Goal: Entertainment & Leisure: Browse casually

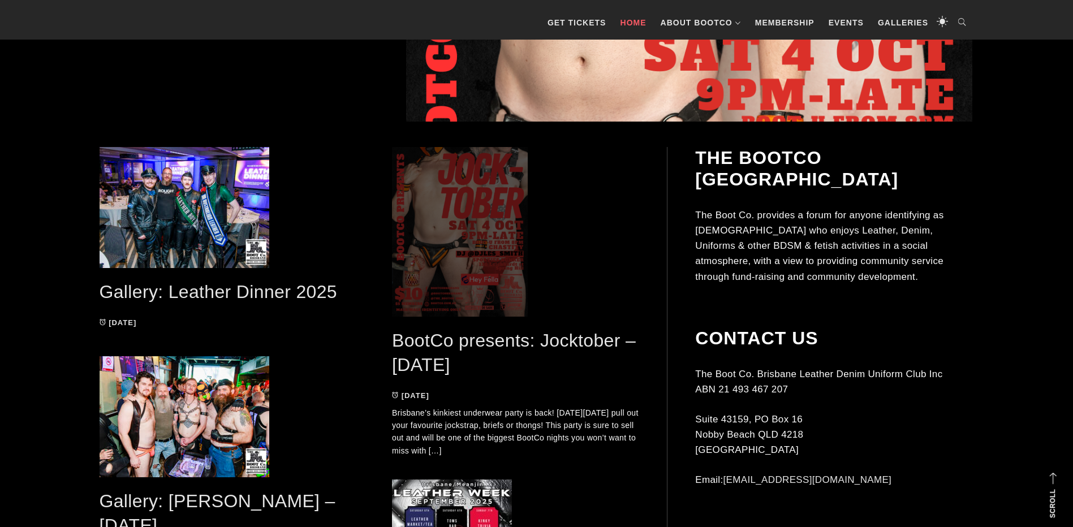
scroll to position [622, 0]
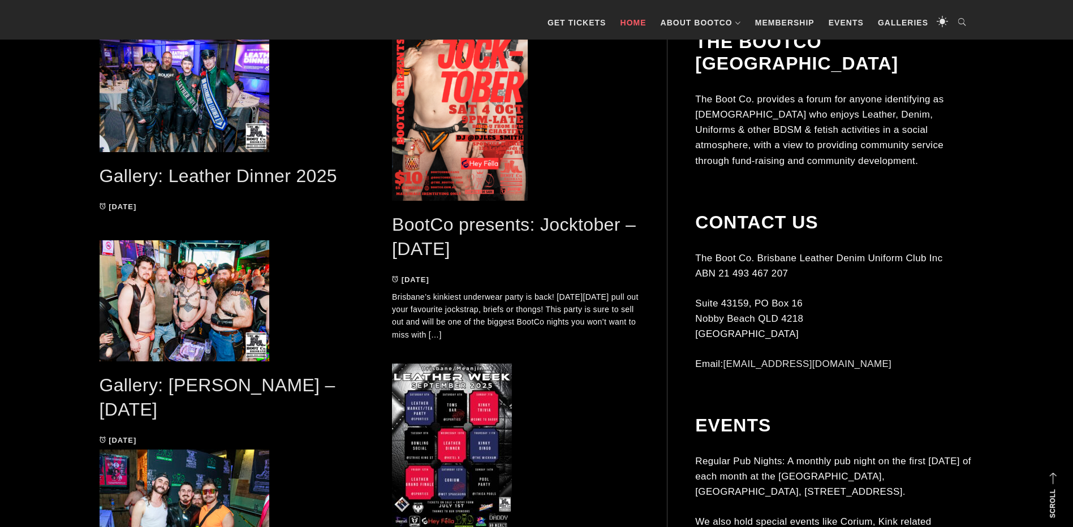
click at [272, 173] on link "Gallery: Leather Dinner 2025" at bounding box center [219, 176] width 238 height 20
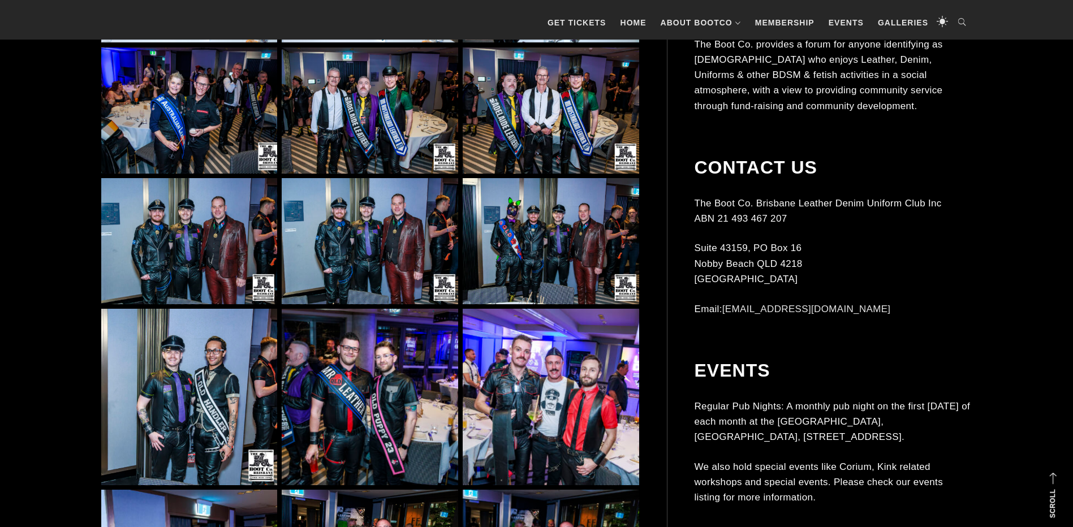
scroll to position [1528, 0]
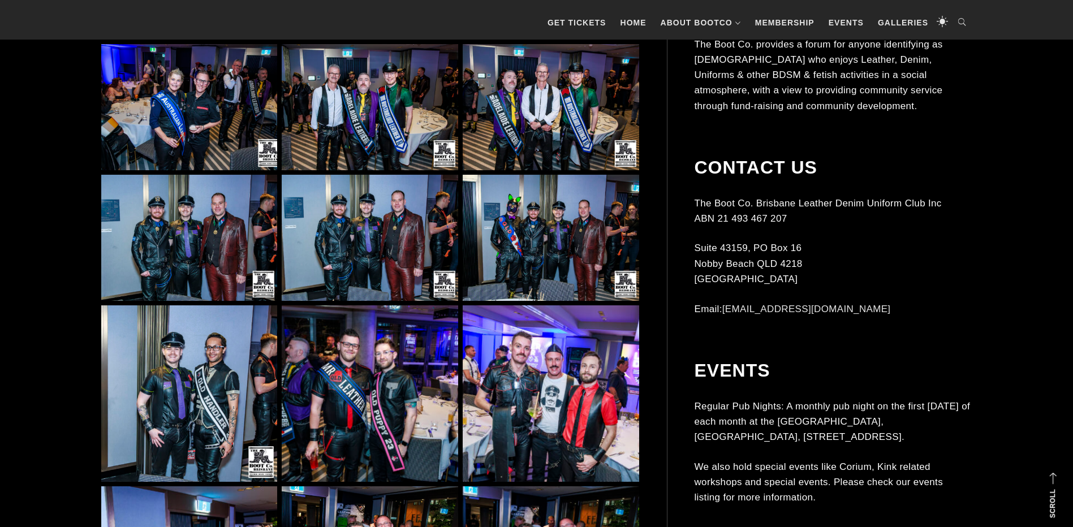
click at [536, 420] on img at bounding box center [551, 394] width 176 height 176
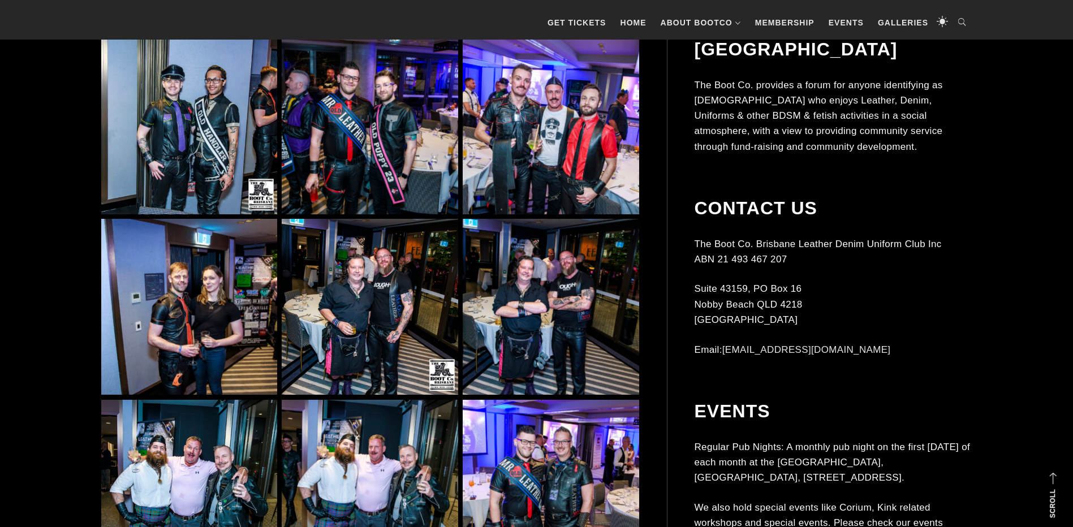
scroll to position [1584, 0]
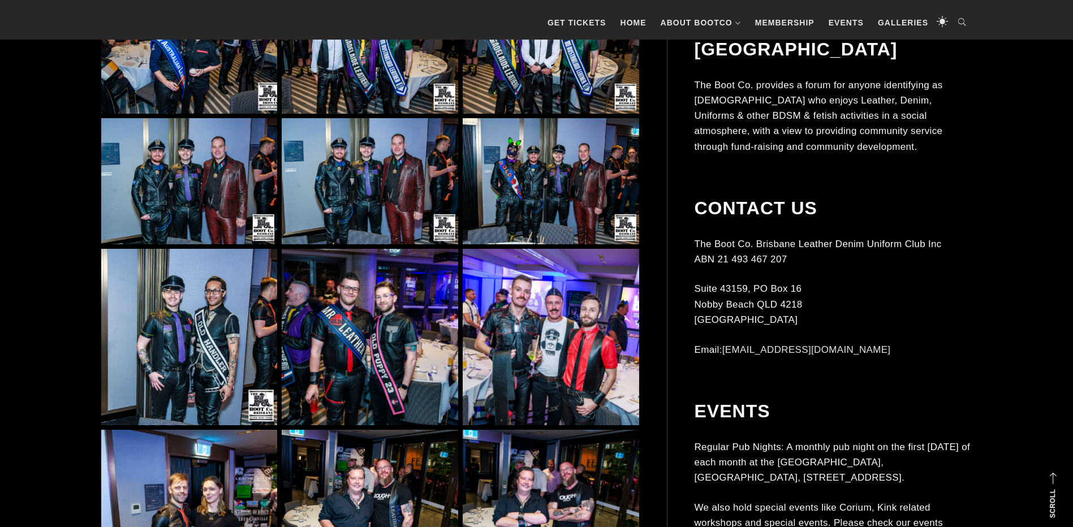
click at [536, 359] on img at bounding box center [551, 337] width 176 height 176
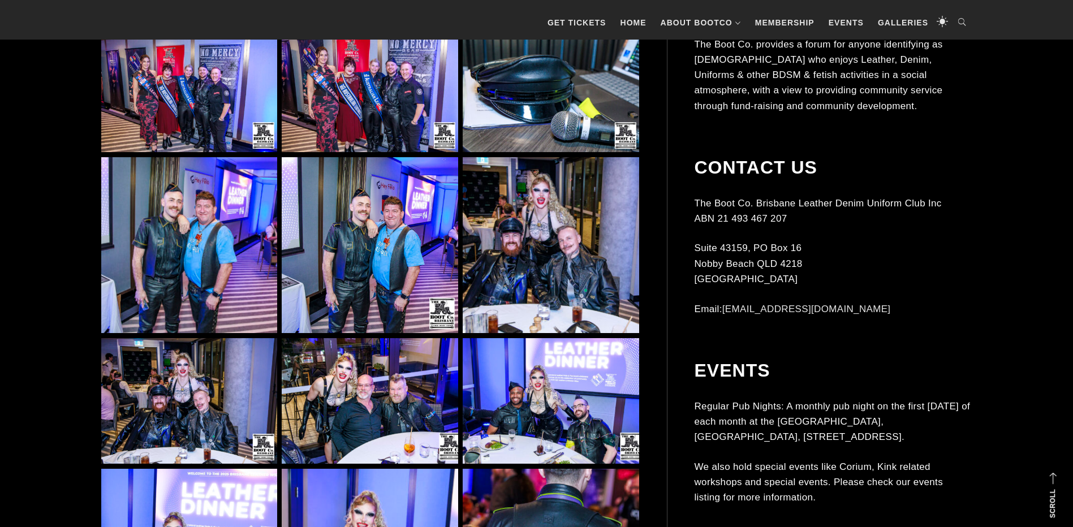
scroll to position [10241, 0]
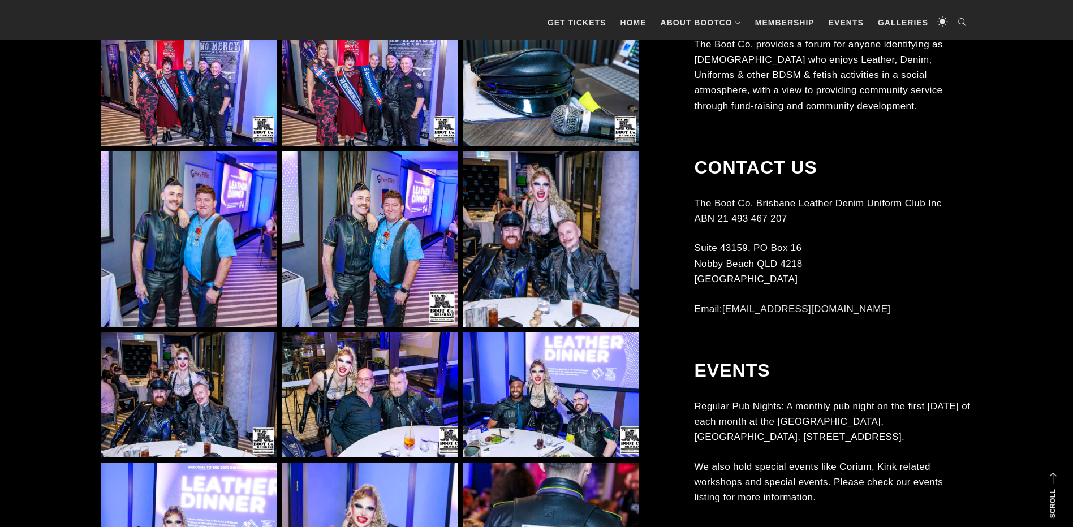
drag, startPoint x: 303, startPoint y: 414, endPoint x: 661, endPoint y: 358, distance: 362.6
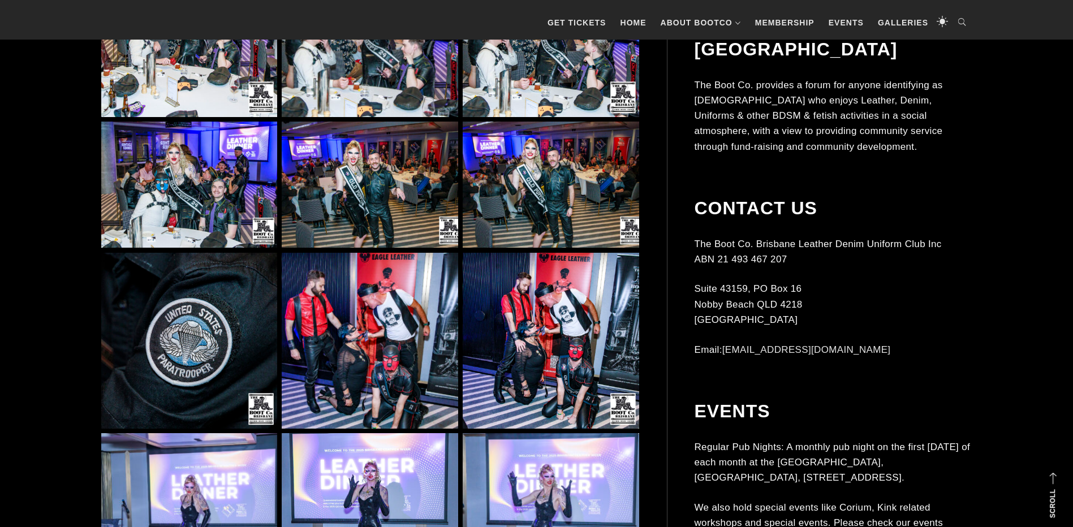
scroll to position [15503, 0]
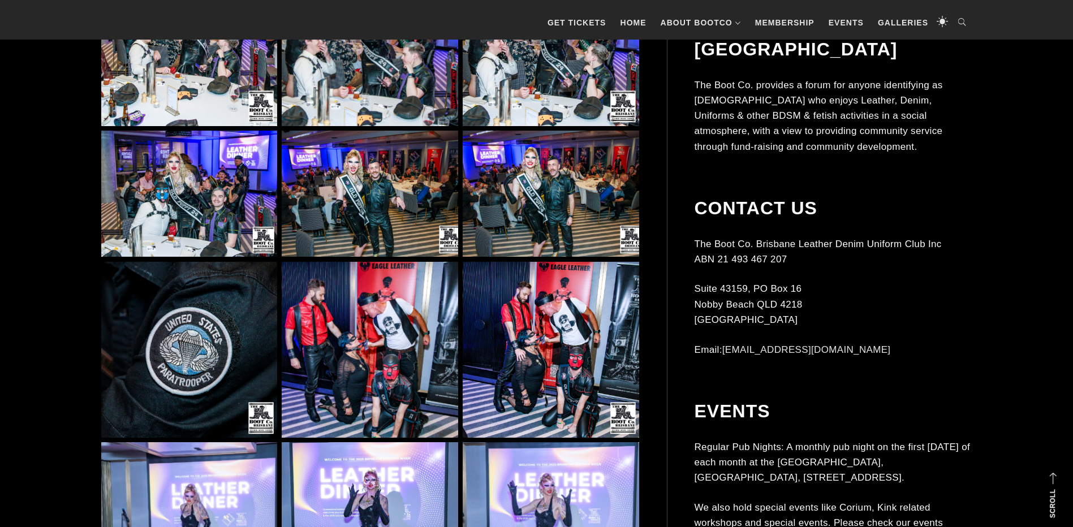
click at [506, 315] on img at bounding box center [551, 350] width 176 height 176
click at [573, 371] on img at bounding box center [551, 350] width 176 height 176
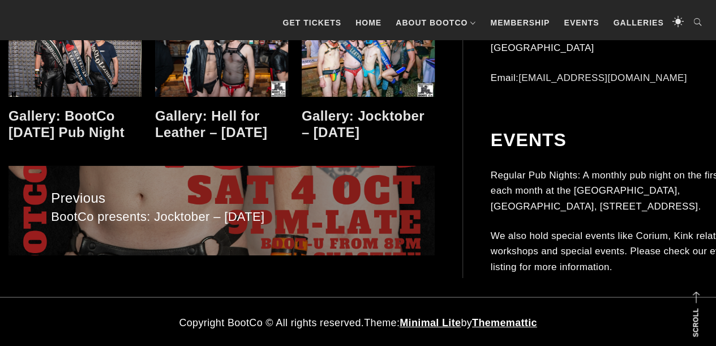
scroll to position [16925, 0]
